Goal: Task Accomplishment & Management: Complete application form

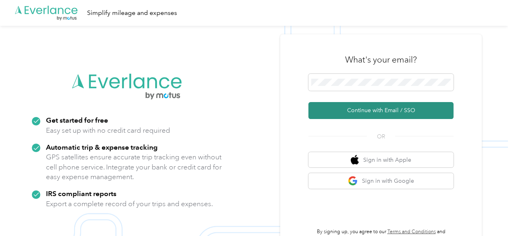
click at [375, 112] on button "Continue with Email / SSO" at bounding box center [381, 110] width 145 height 17
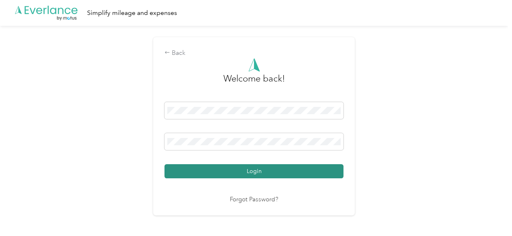
click at [256, 171] on button "Login" at bounding box center [254, 171] width 179 height 14
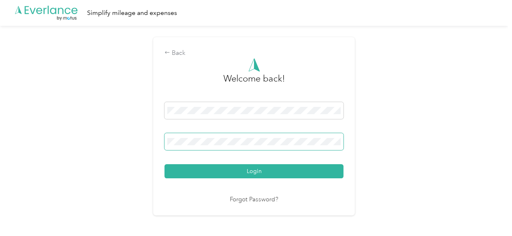
click at [165, 164] on button "Login" at bounding box center [254, 171] width 179 height 14
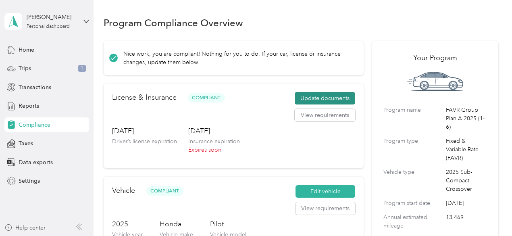
click at [315, 96] on button "Update documents" at bounding box center [325, 98] width 61 height 13
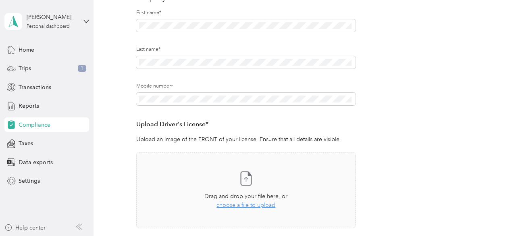
scroll to position [50, 0]
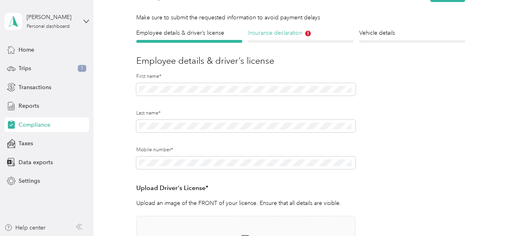
click at [277, 33] on h4 "Insurance declaration" at bounding box center [301, 33] width 106 height 8
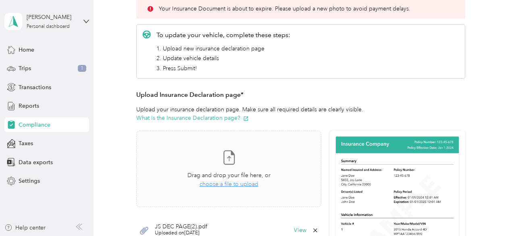
scroll to position [171, 0]
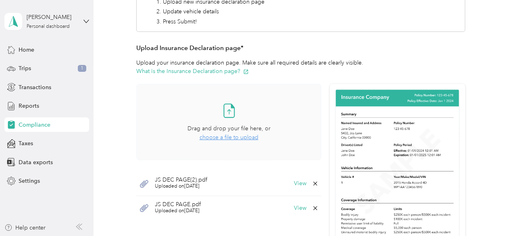
click at [228, 134] on span "choose a file to upload" at bounding box center [229, 137] width 59 height 7
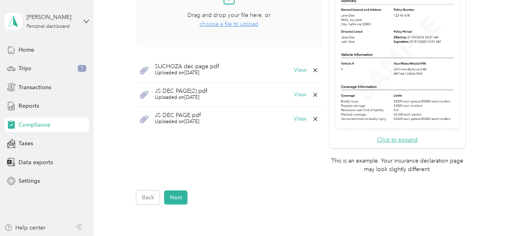
scroll to position [292, 0]
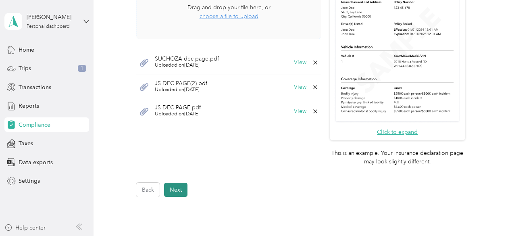
click at [179, 189] on button "Next" at bounding box center [175, 190] width 23 height 14
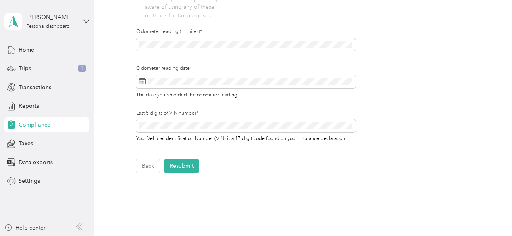
scroll to position [292, 0]
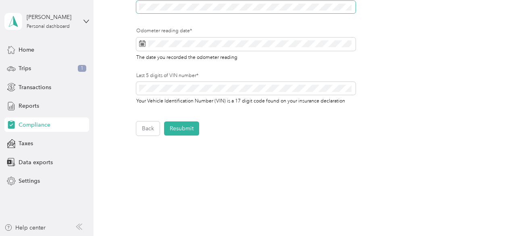
scroll to position [332, 0]
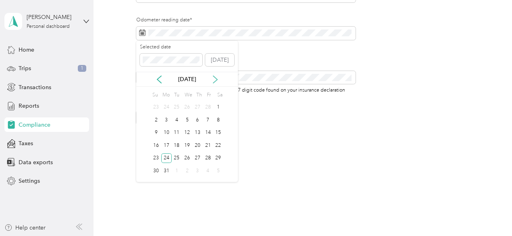
click at [213, 77] on icon at bounding box center [215, 79] width 8 height 8
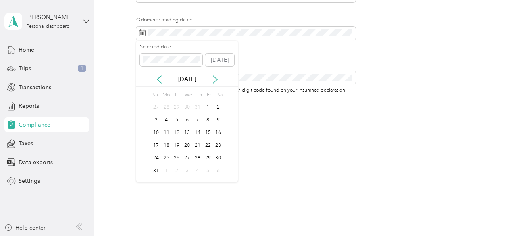
click at [213, 76] on icon at bounding box center [215, 79] width 8 height 8
click at [166, 157] on div "29" at bounding box center [166, 158] width 10 height 10
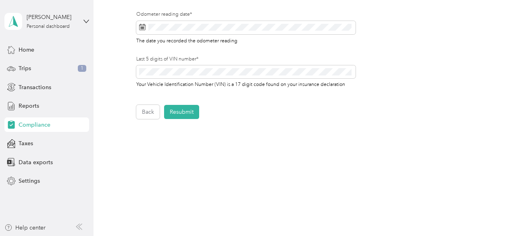
scroll to position [338, 0]
click at [182, 110] on button "Resubmit" at bounding box center [181, 112] width 35 height 14
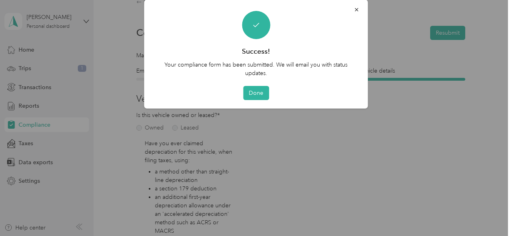
scroll to position [10, 0]
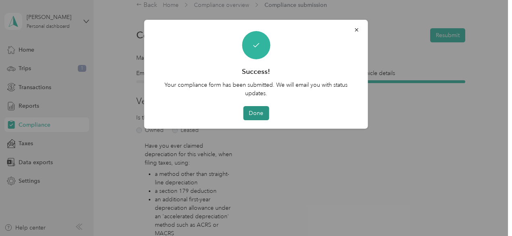
click at [257, 112] on button "Done" at bounding box center [256, 113] width 26 height 14
